Goal: Information Seeking & Learning: Check status

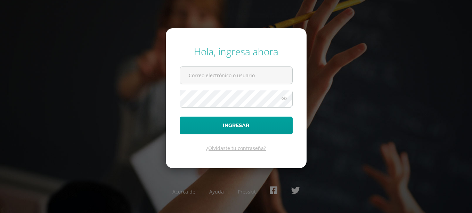
type input "[EMAIL_ADDRESS][DOMAIN_NAME]"
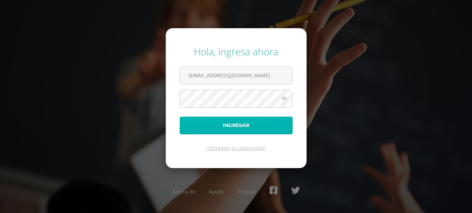
click at [217, 121] on button "Ingresar" at bounding box center [236, 125] width 113 height 18
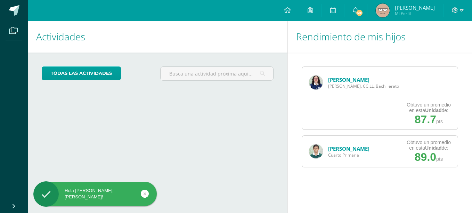
click at [334, 81] on link "[PERSON_NAME]" at bounding box center [348, 79] width 41 height 7
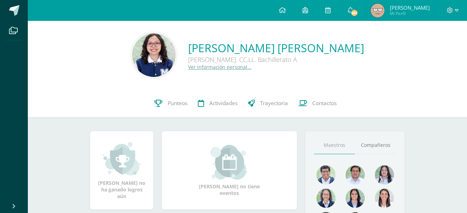
scroll to position [28, 0]
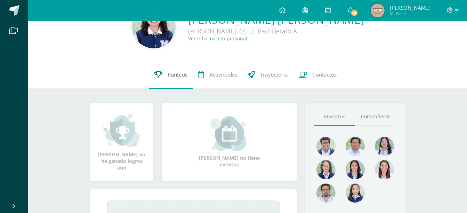
click at [176, 79] on link "Punteos" at bounding box center [170, 75] width 43 height 28
click at [175, 76] on span "Punteos" at bounding box center [177, 74] width 20 height 7
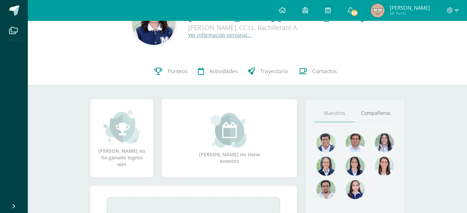
scroll to position [32, 0]
click at [176, 69] on span "Punteos" at bounding box center [177, 70] width 20 height 7
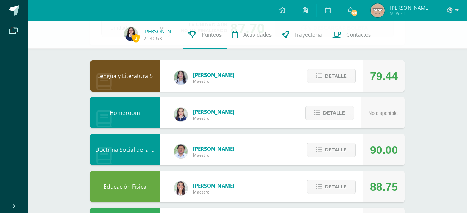
scroll to position [50, 0]
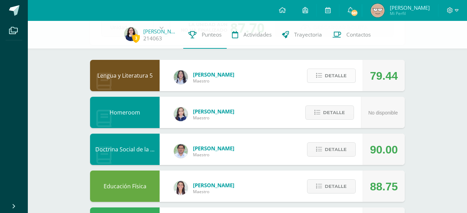
click at [332, 77] on span "Detalle" at bounding box center [335, 75] width 22 height 13
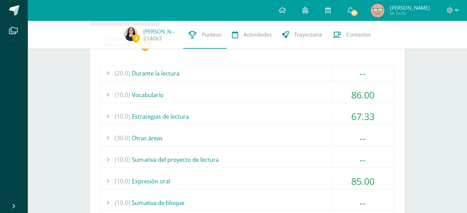
scroll to position [115, 0]
click at [302, 96] on div "(10.0) Vocabulario" at bounding box center [247, 94] width 293 height 16
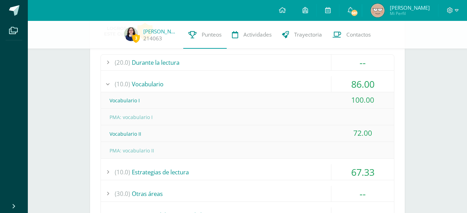
scroll to position [127, 0]
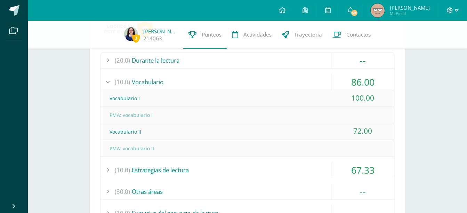
click at [285, 80] on div "(10.0) Vocabulario" at bounding box center [247, 82] width 293 height 16
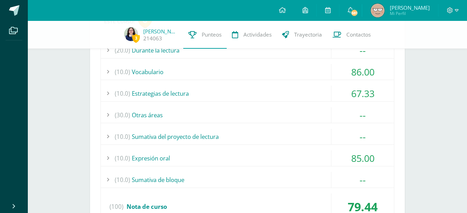
scroll to position [138, 0]
click at [285, 92] on div "(10.0) Estrategias de lectura" at bounding box center [247, 93] width 293 height 16
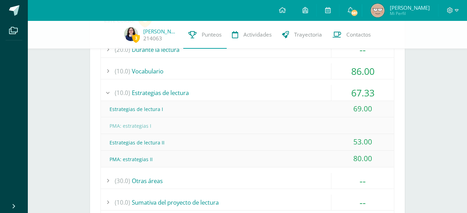
click at [283, 90] on div "(10.0) Estrategias de lectura" at bounding box center [247, 93] width 293 height 16
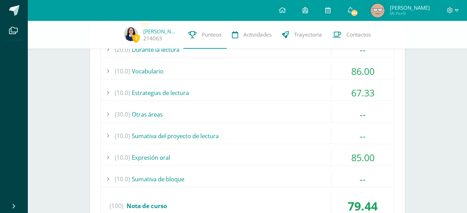
click at [283, 90] on div "(10.0) Estrategias de lectura" at bounding box center [247, 93] width 293 height 16
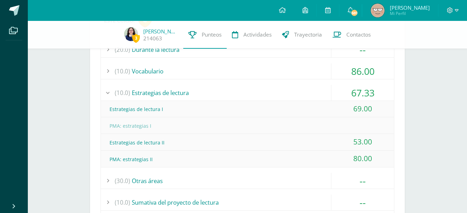
click at [283, 90] on div "(10.0) Estrategias de lectura" at bounding box center [247, 93] width 293 height 16
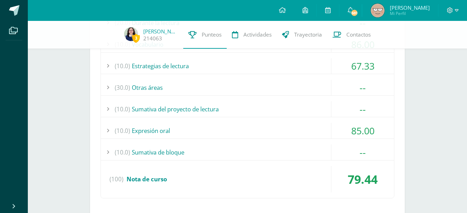
scroll to position [167, 0]
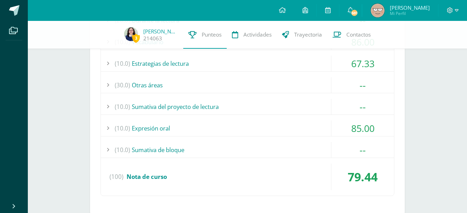
click at [287, 124] on div "(10.0) Expresión oral" at bounding box center [247, 128] width 293 height 16
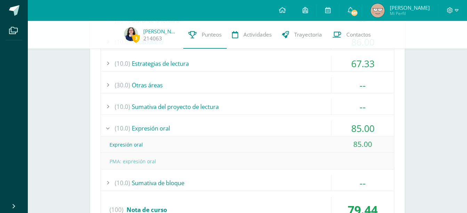
click at [287, 124] on div "(10.0) Expresión oral" at bounding box center [247, 128] width 293 height 16
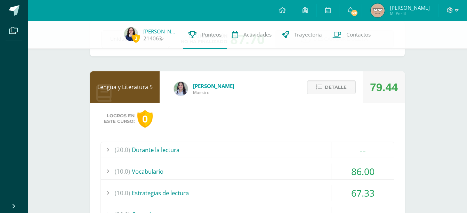
scroll to position [38, 0]
click at [271, 85] on div "Lengua y Literatura 5 Wendy Sinay Maestro 79.44 Detalle Logros en este curso: 0…" at bounding box center [247, 208] width 314 height 273
click at [312, 84] on button "Detalle" at bounding box center [331, 87] width 49 height 14
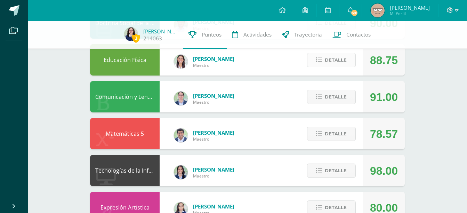
scroll to position [176, 0]
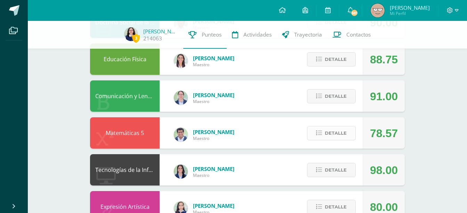
click at [321, 129] on button "Detalle" at bounding box center [331, 133] width 49 height 14
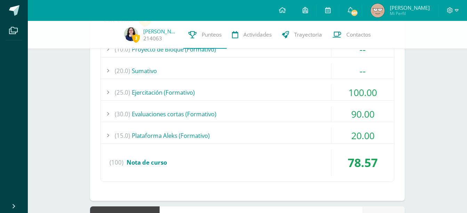
scroll to position [323, 0]
click at [295, 139] on div "(15.0) Plataforma Aleks (Formativo)" at bounding box center [247, 135] width 293 height 16
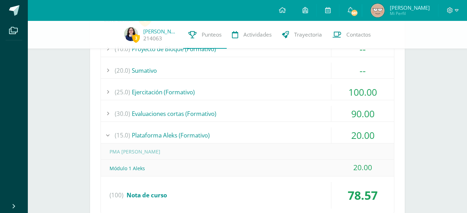
click at [295, 139] on div "(15.0) Plataforma Aleks (Formativo)" at bounding box center [247, 135] width 293 height 16
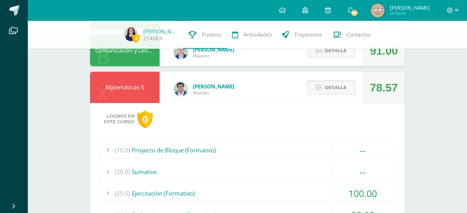
scroll to position [220, 0]
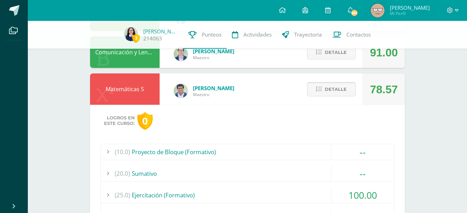
click at [328, 85] on span "Detalle" at bounding box center [335, 89] width 22 height 13
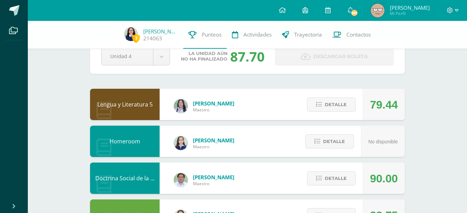
scroll to position [22, 0]
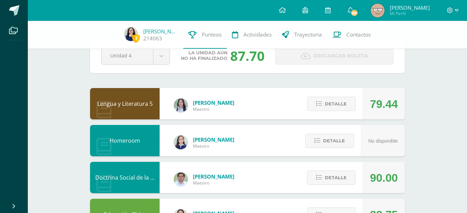
click at [445, 6] on div at bounding box center [452, 10] width 28 height 21
click at [450, 8] on icon at bounding box center [449, 10] width 6 height 6
click at [430, 48] on span "Cerrar sesión" at bounding box center [434, 47] width 31 height 7
